Goal: Information Seeking & Learning: Learn about a topic

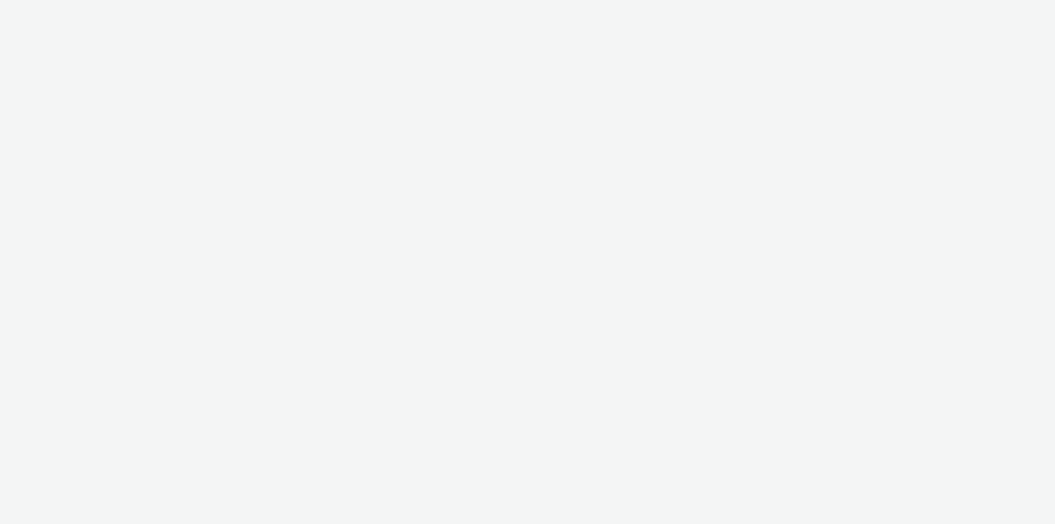
select select "ac009755-aa48-4799-8050-7a339a378eb8"
select select "a1f58486-1528-4f8c-8610-e1cdd7553bc1"
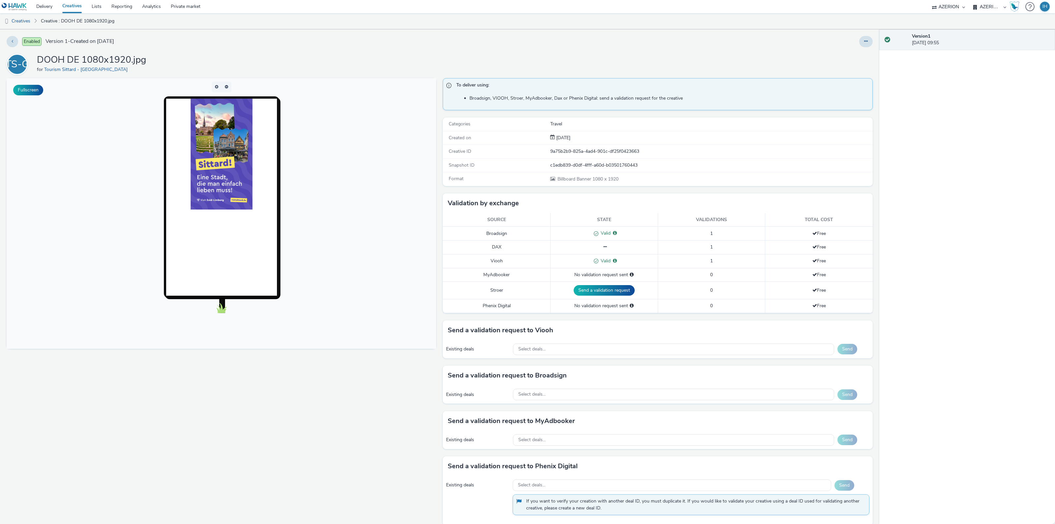
click at [224, 148] on img at bounding box center [221, 154] width 62 height 111
click at [223, 200] on img at bounding box center [221, 154] width 62 height 111
click at [228, 154] on img at bounding box center [221, 154] width 62 height 111
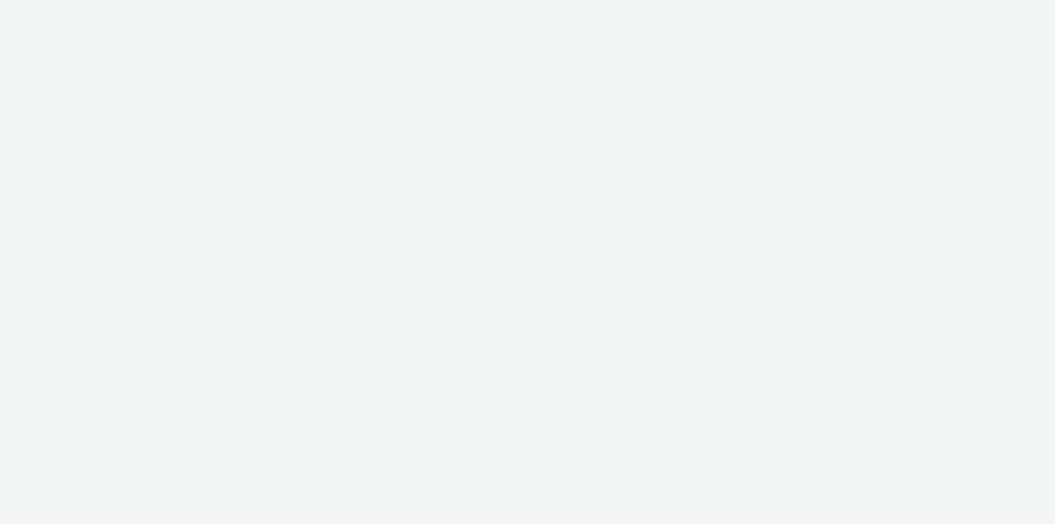
select select "ac009755-aa48-4799-8050-7a339a378eb8"
select select "a1f58486-1528-4f8c-8610-e1cdd7553bc1"
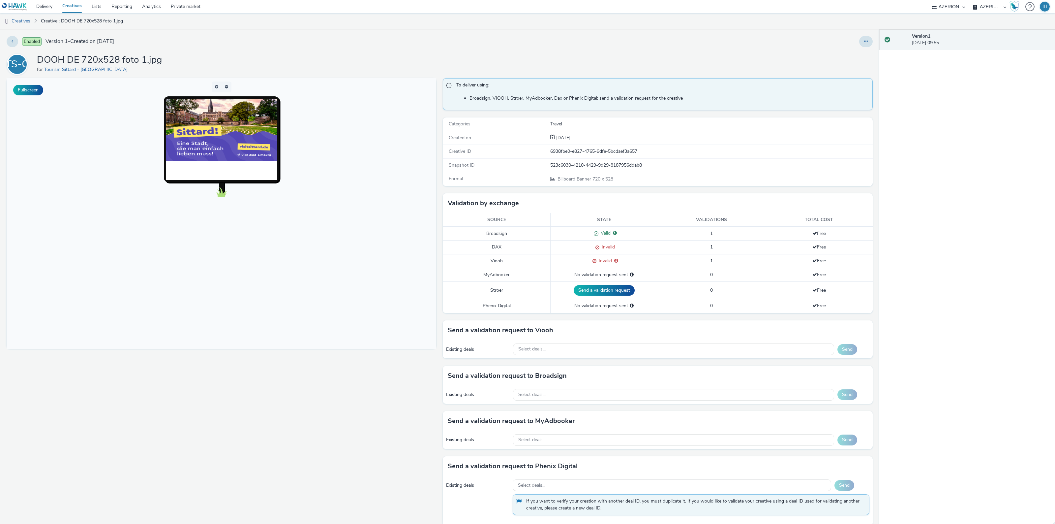
click at [385, 27] on ul "Creatives Creative : DOOH DE 720x528 foto 1.jpg" at bounding box center [527, 21] width 1055 height 16
click at [215, 128] on img at bounding box center [221, 130] width 111 height 62
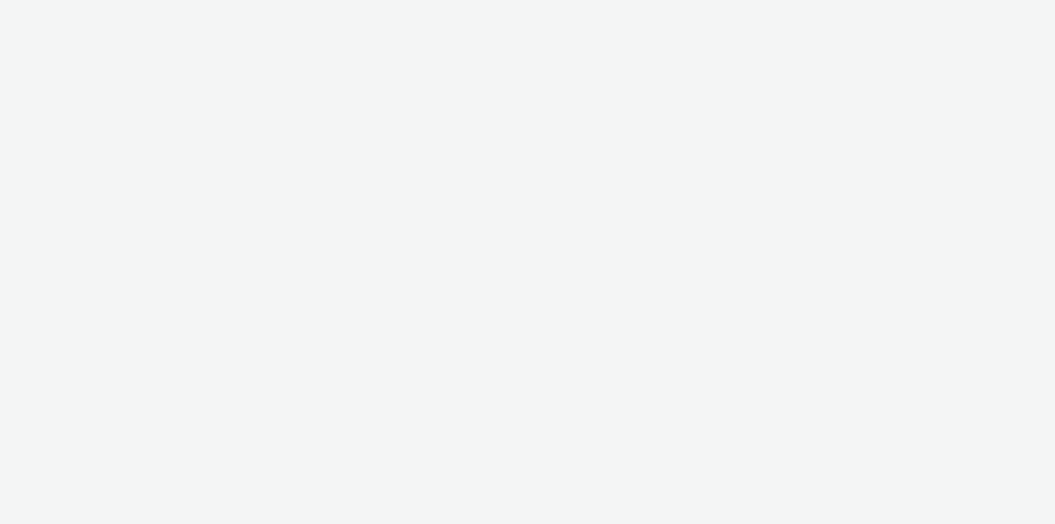
select select "ac009755-aa48-4799-8050-7a339a378eb8"
select select "a1f58486-1528-4f8c-8610-e1cdd7553bc1"
